Goal: Transaction & Acquisition: Purchase product/service

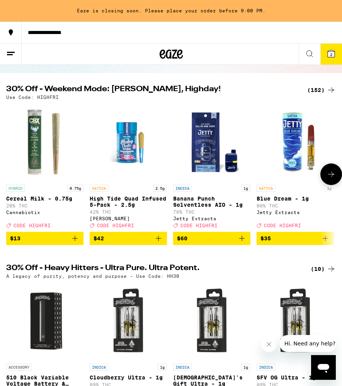
scroll to position [63, 0]
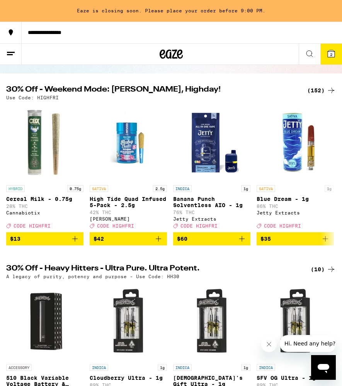
click at [321, 87] on div "(152)" at bounding box center [321, 90] width 29 height 9
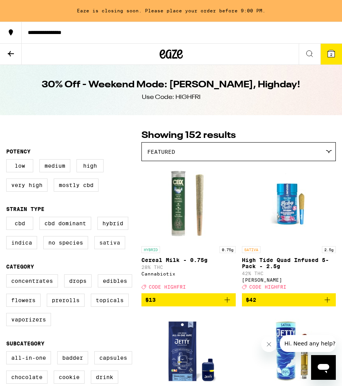
click at [110, 244] on label "Sativa" at bounding box center [109, 242] width 31 height 13
click at [8, 218] on input "Sativa" at bounding box center [8, 218] width 0 height 0
checkbox input "true"
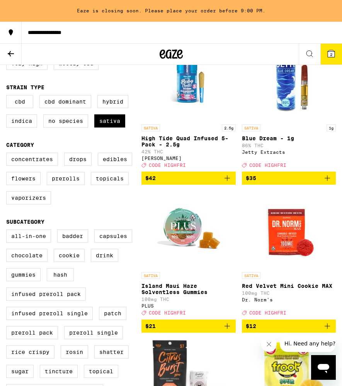
scroll to position [128, 0]
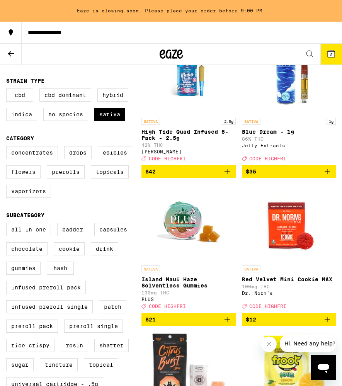
click at [28, 178] on label "Flowers" at bounding box center [23, 171] width 34 height 13
click at [8, 148] on input "Flowers" at bounding box center [8, 147] width 0 height 0
checkbox input "true"
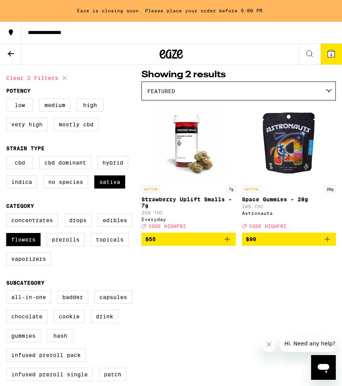
scroll to position [61, 0]
click at [101, 168] on label "Hybrid" at bounding box center [112, 162] width 31 height 13
click at [8, 158] on input "Hybrid" at bounding box center [8, 157] width 0 height 0
checkbox input "true"
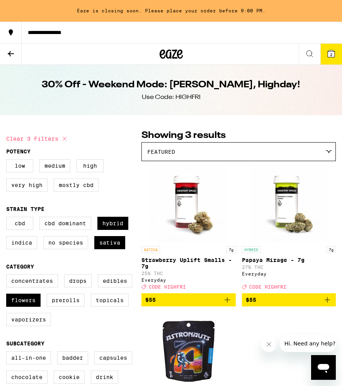
click at [10, 50] on icon at bounding box center [10, 53] width 9 height 9
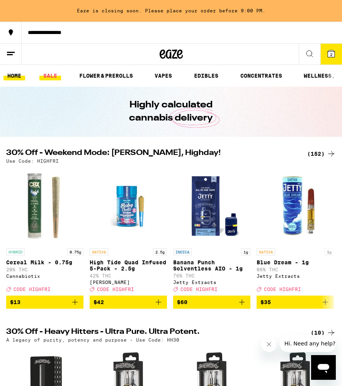
click at [53, 74] on link "SALE" at bounding box center [50, 75] width 22 height 9
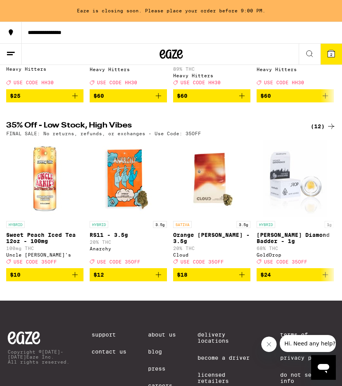
scroll to position [390, 0]
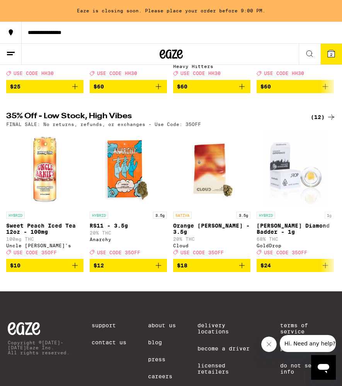
click at [321, 122] on div "(12)" at bounding box center [323, 116] width 25 height 9
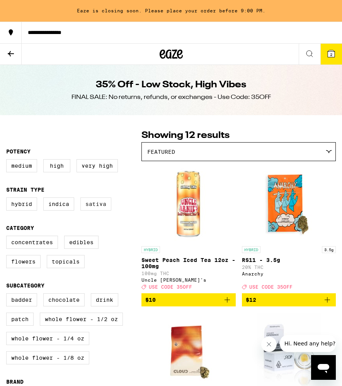
click at [99, 207] on label "Sativa" at bounding box center [95, 203] width 31 height 13
click at [8, 199] on input "Sativa" at bounding box center [8, 199] width 0 height 0
checkbox input "true"
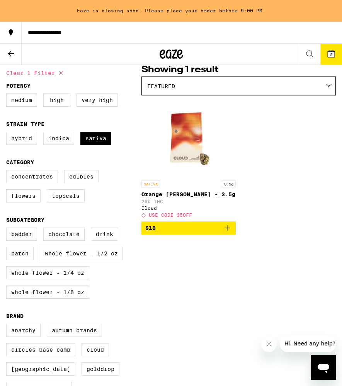
scroll to position [67, 0]
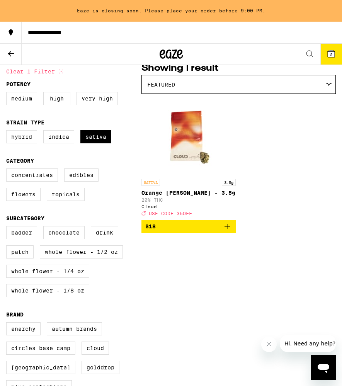
click at [28, 142] on label "Hybrid" at bounding box center [21, 136] width 31 height 13
click at [8, 132] on input "Hybrid" at bounding box center [8, 131] width 0 height 0
checkbox input "true"
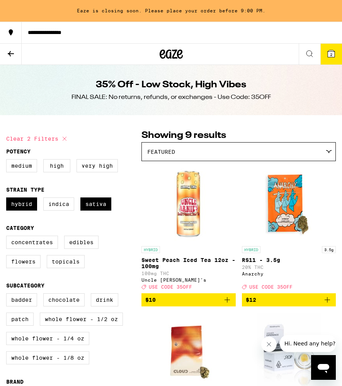
click at [175, 54] on icon at bounding box center [171, 53] width 12 height 9
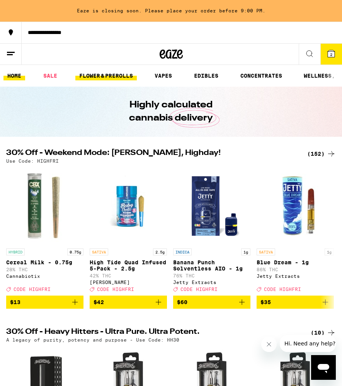
click at [112, 75] on link "FLOWER & PREROLLS" at bounding box center [105, 75] width 61 height 9
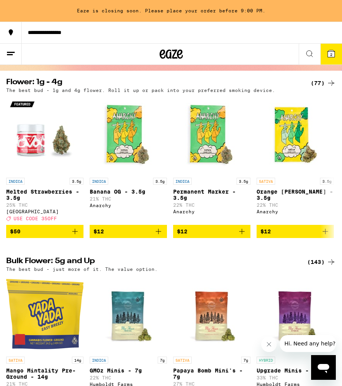
scroll to position [156, 0]
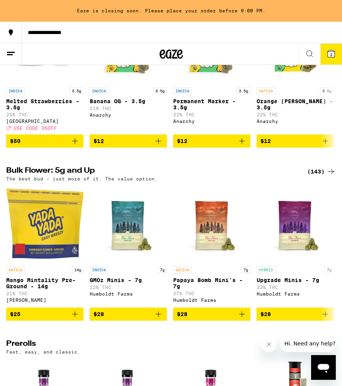
click at [326, 176] on div "(143)" at bounding box center [321, 171] width 29 height 9
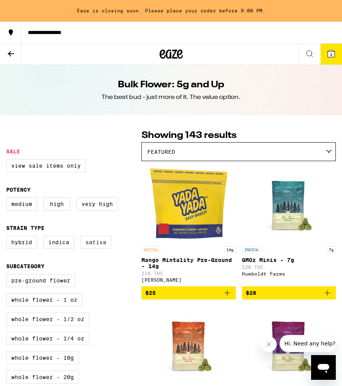
click at [93, 244] on label "Sativa" at bounding box center [95, 242] width 31 height 13
click at [8, 237] on input "Sativa" at bounding box center [8, 237] width 0 height 0
checkbox input "true"
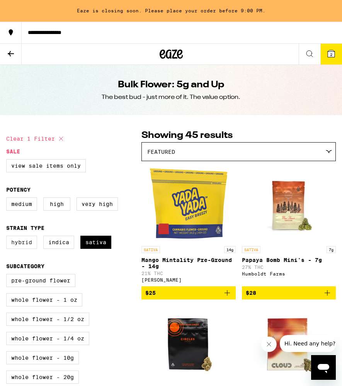
click at [19, 249] on label "Hybrid" at bounding box center [21, 242] width 31 height 13
click at [8, 237] on input "Hybrid" at bounding box center [8, 237] width 0 height 0
checkbox input "true"
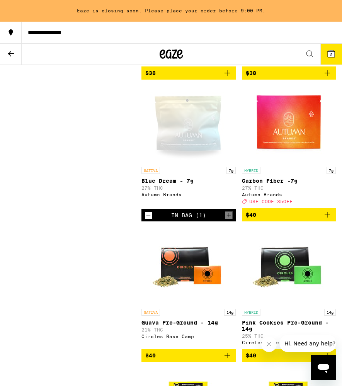
scroll to position [1174, 0]
click at [149, 220] on icon "Decrement" at bounding box center [148, 215] width 7 height 9
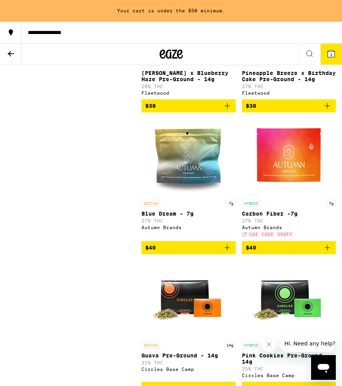
scroll to position [1131, 0]
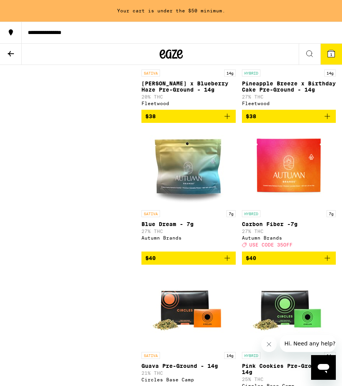
click at [227, 261] on icon "Add to bag" at bounding box center [226, 257] width 5 height 5
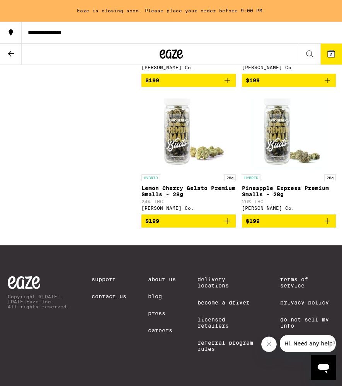
scroll to position [6265, 0]
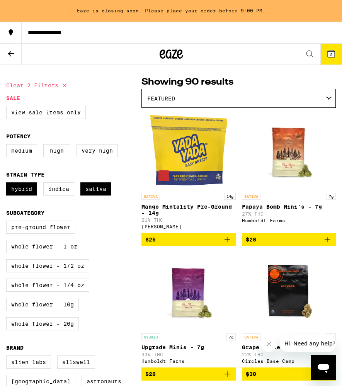
scroll to position [0, 0]
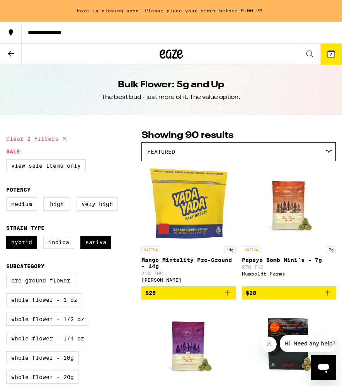
click at [201, 148] on div "Featured" at bounding box center [239, 152] width 194 height 18
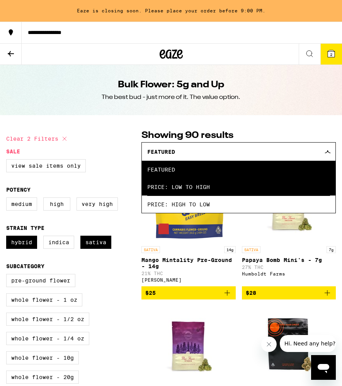
click at [200, 194] on span "Price: Low to High" at bounding box center [238, 186] width 183 height 17
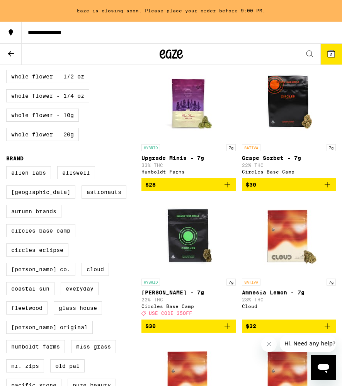
scroll to position [270, 0]
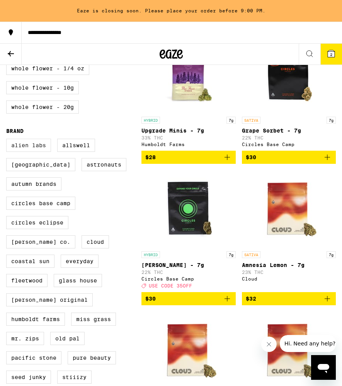
click at [37, 152] on label "Alien Labs" at bounding box center [28, 145] width 45 height 13
click at [8, 140] on input "Alien Labs" at bounding box center [8, 140] width 0 height 0
checkbox input "true"
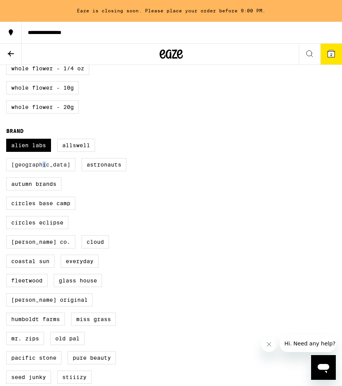
click at [44, 171] on label "[GEOGRAPHIC_DATA]" at bounding box center [40, 164] width 69 height 13
click at [8, 140] on input "[GEOGRAPHIC_DATA]" at bounding box center [8, 140] width 0 height 0
checkbox input "true"
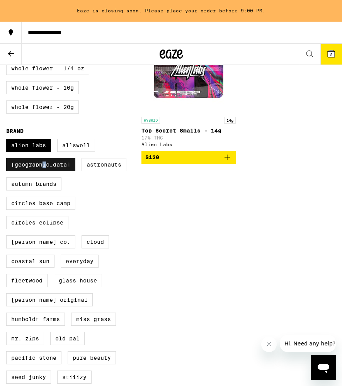
scroll to position [312, 0]
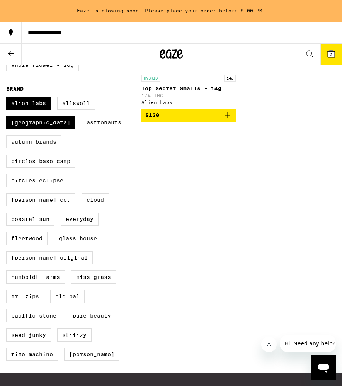
click at [44, 148] on label "Autumn Brands" at bounding box center [33, 141] width 55 height 13
click at [8, 98] on input "Autumn Brands" at bounding box center [8, 98] width 0 height 0
checkbox input "true"
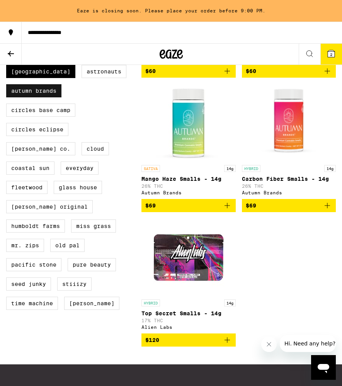
scroll to position [365, 0]
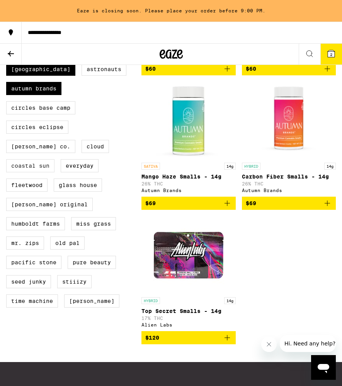
click at [54, 162] on label "Coastal Sun" at bounding box center [30, 165] width 48 height 13
click at [8, 45] on input "Coastal Sun" at bounding box center [8, 44] width 0 height 0
checkbox input "true"
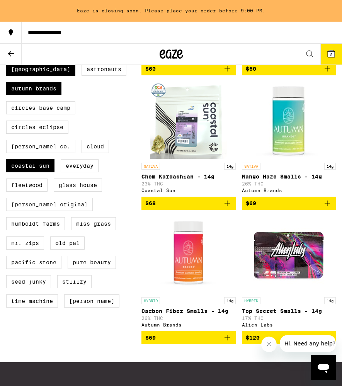
click at [51, 198] on label "[PERSON_NAME] Original" at bounding box center [49, 204] width 87 height 13
click at [8, 45] on input "[PERSON_NAME] Original" at bounding box center [8, 44] width 0 height 0
checkbox input "true"
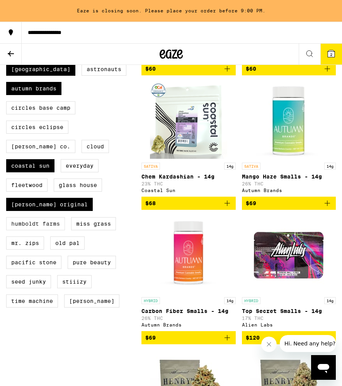
click at [48, 218] on label "Humboldt Farms" at bounding box center [35, 223] width 59 height 13
click at [8, 45] on input "Humboldt Farms" at bounding box center [8, 44] width 0 height 0
checkbox input "true"
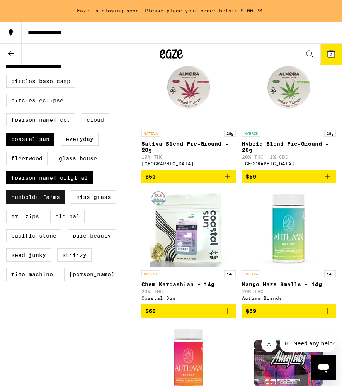
scroll to position [398, 0]
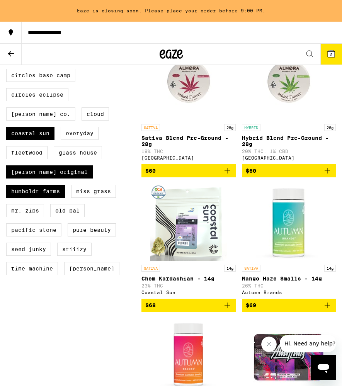
click at [51, 231] on label "Pacific Stone" at bounding box center [33, 229] width 55 height 13
click at [8, 12] on input "Pacific Stone" at bounding box center [8, 12] width 0 height 0
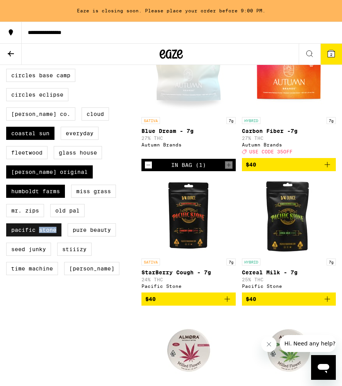
click at [51, 231] on label "Pacific Stone" at bounding box center [33, 229] width 55 height 13
click at [8, 12] on input "Pacific Stone" at bounding box center [8, 12] width 0 height 0
checkbox input "false"
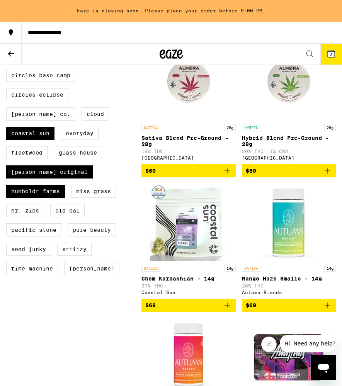
click at [89, 229] on label "Pure Beauty" at bounding box center [92, 229] width 48 height 13
click at [8, 12] on input "Pure Beauty" at bounding box center [8, 12] width 0 height 0
checkbox input "true"
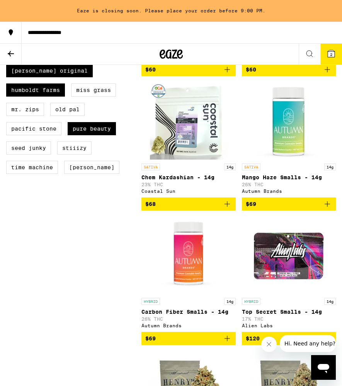
scroll to position [503, 0]
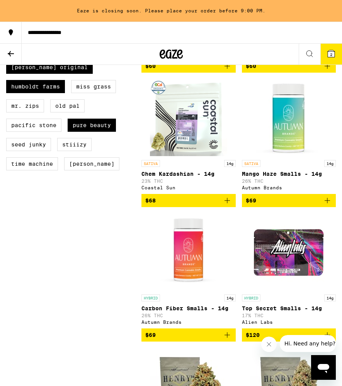
click at [326, 203] on icon "Add to bag" at bounding box center [327, 200] width 5 height 5
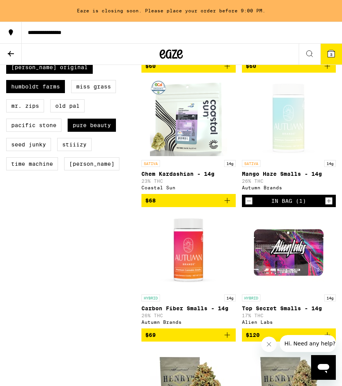
click at [249, 206] on icon "Decrement" at bounding box center [248, 200] width 7 height 9
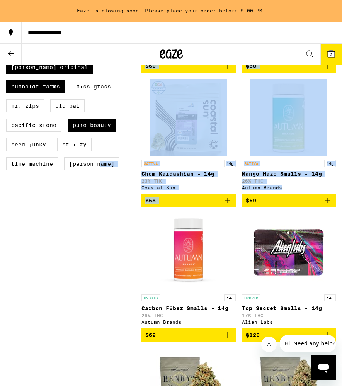
drag, startPoint x: 119, startPoint y: 217, endPoint x: 333, endPoint y: 201, distance: 214.6
click at [333, 201] on div "Clear 9 filters Sale View Sale Items Only Potency Medium High Very High Strain …" at bounding box center [171, 328] width 342 height 1417
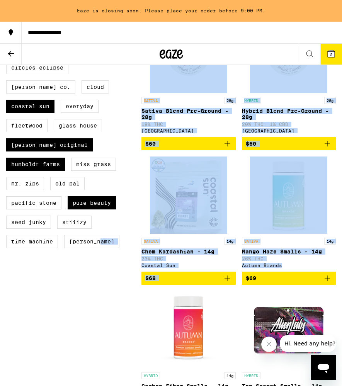
scroll to position [425, 0]
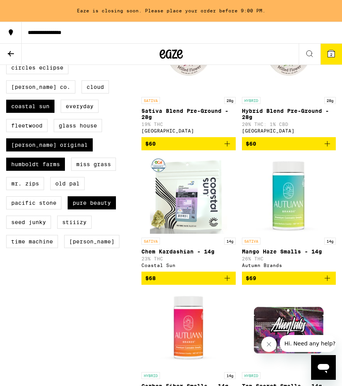
click at [230, 283] on icon "Add to bag" at bounding box center [227, 278] width 9 height 9
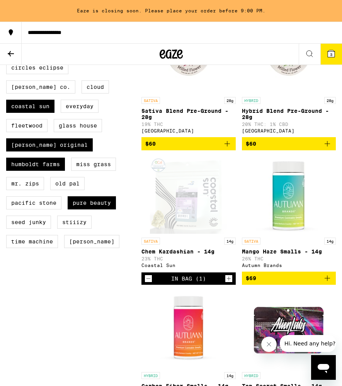
click at [332, 51] on icon at bounding box center [331, 53] width 7 height 7
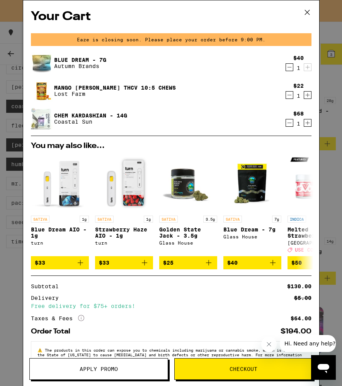
click at [289, 65] on icon "Decrement" at bounding box center [289, 67] width 7 height 9
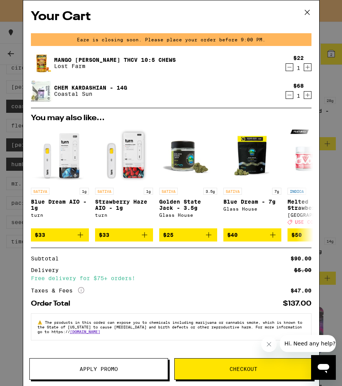
click at [117, 366] on span "Apply Promo" at bounding box center [99, 368] width 38 height 5
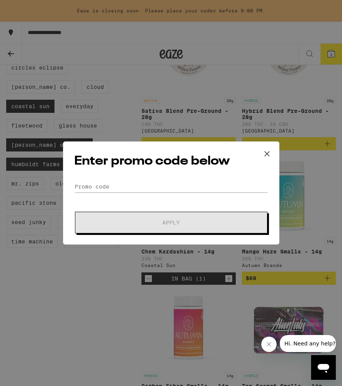
click at [266, 153] on icon at bounding box center [266, 153] width 5 height 5
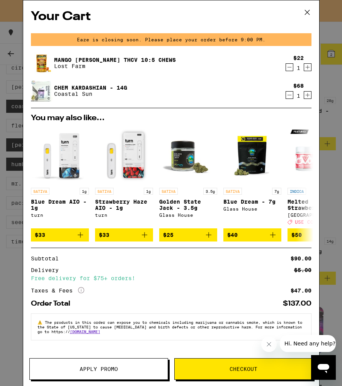
click at [305, 10] on icon at bounding box center [307, 13] width 12 height 12
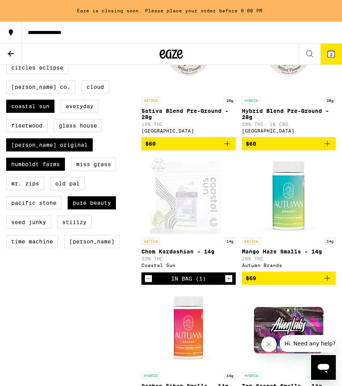
click at [176, 54] on icon at bounding box center [171, 54] width 23 height 14
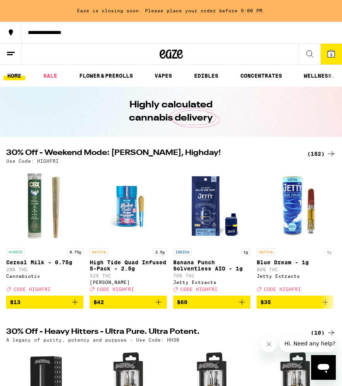
click at [6, 48] on button at bounding box center [11, 54] width 22 height 21
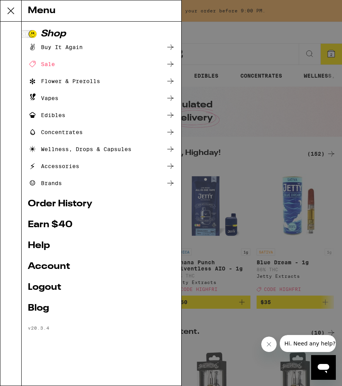
click at [49, 266] on link "Account" at bounding box center [101, 266] width 147 height 9
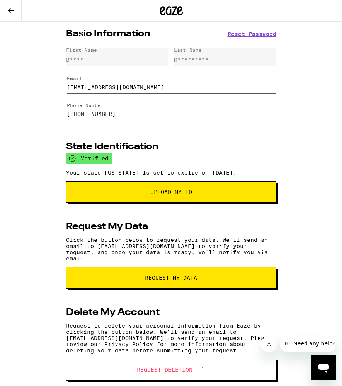
click at [8, 12] on icon at bounding box center [10, 10] width 9 height 9
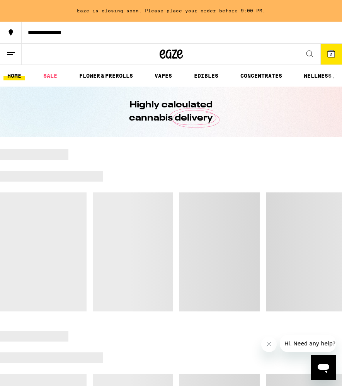
click at [10, 52] on line at bounding box center [11, 52] width 8 height 0
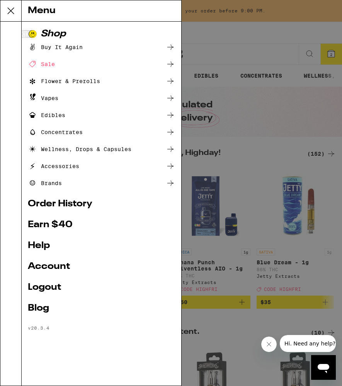
click at [71, 204] on link "Order History" at bounding box center [101, 203] width 147 height 9
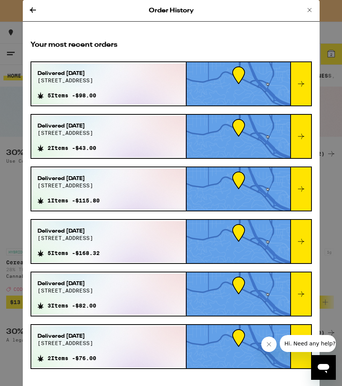
click at [29, 12] on icon at bounding box center [32, 9] width 9 height 9
click at [30, 7] on div "Order History Your most recent orders Delivered [DATE] [STREET_ADDRESS] 5 Items…" at bounding box center [171, 193] width 342 height 386
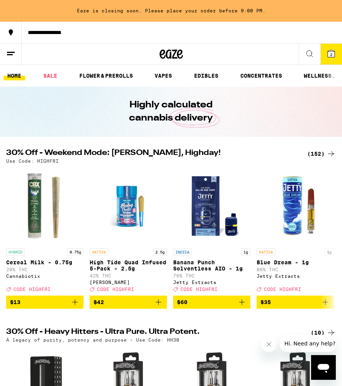
click at [333, 22] on button "**********" at bounding box center [171, 33] width 342 height 22
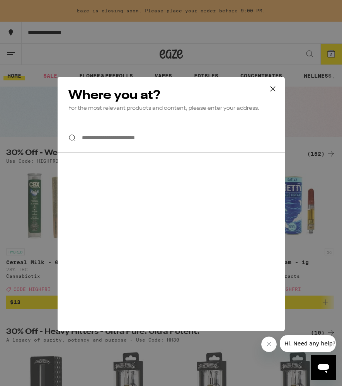
click at [269, 89] on icon at bounding box center [273, 89] width 12 height 12
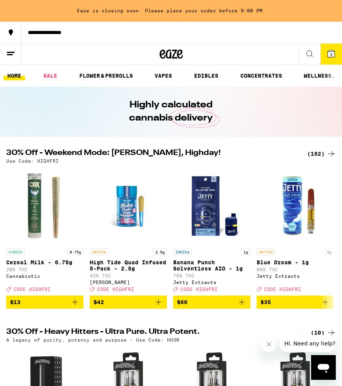
click at [12, 51] on icon at bounding box center [10, 53] width 9 height 9
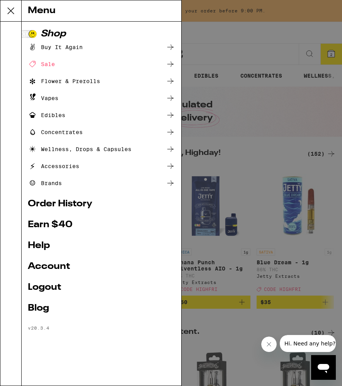
click at [52, 264] on link "Account" at bounding box center [101, 266] width 147 height 9
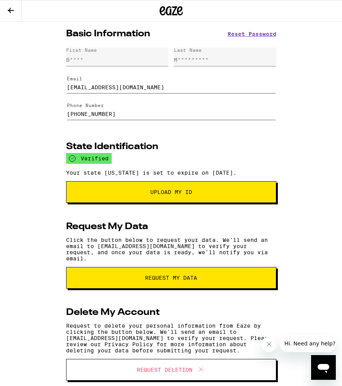
click at [15, 14] on icon at bounding box center [10, 10] width 9 height 9
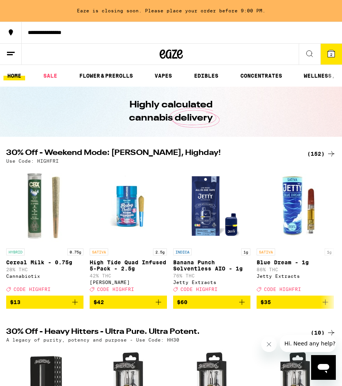
click at [324, 47] on button "2" at bounding box center [331, 54] width 22 height 21
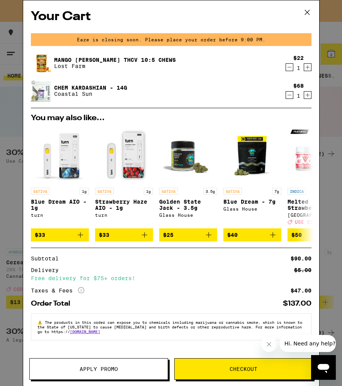
click at [289, 66] on icon "Decrement" at bounding box center [289, 67] width 7 height 9
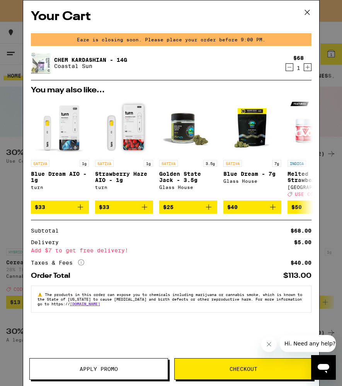
click at [287, 65] on icon "Decrement" at bounding box center [289, 67] width 7 height 9
